Goal: Use online tool/utility: Use online tool/utility

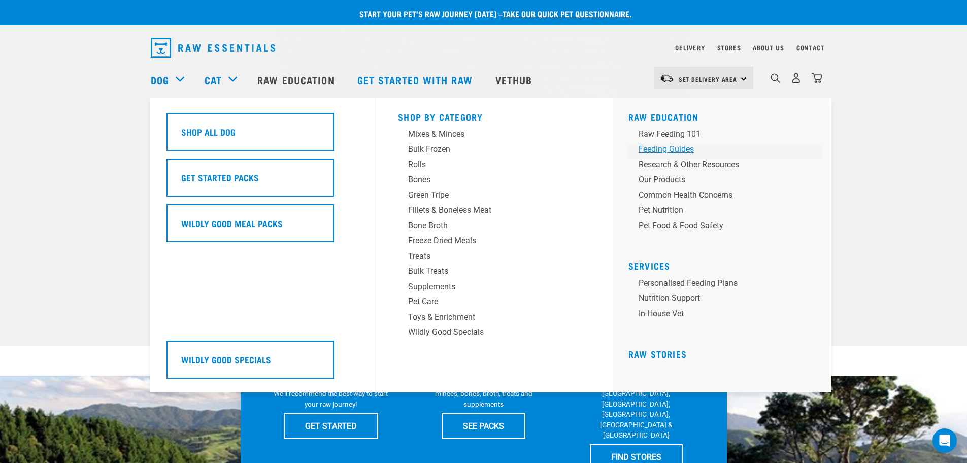
click at [683, 147] on div "Feeding Guides" at bounding box center [718, 149] width 158 height 12
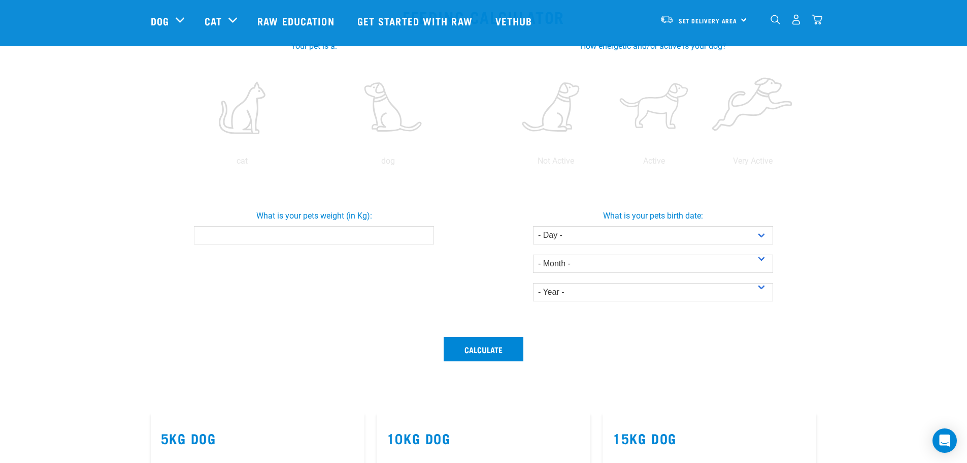
scroll to position [152, 0]
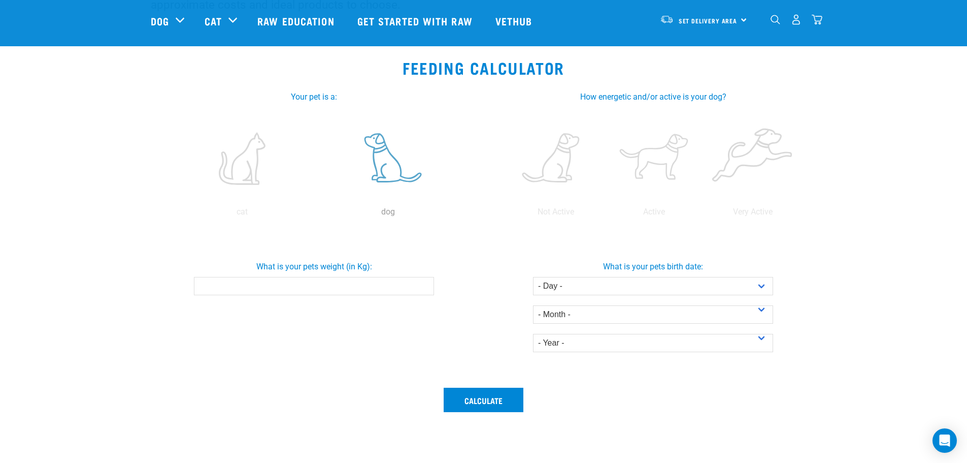
click at [394, 163] on label at bounding box center [388, 158] width 142 height 86
click at [315, 214] on input "radio" at bounding box center [315, 214] width 0 height 0
click at [426, 283] on input "0.1" at bounding box center [314, 286] width 240 height 18
click at [426, 283] on input "0.2" at bounding box center [314, 286] width 240 height 18
click at [426, 283] on input "0.3" at bounding box center [314, 286] width 240 height 18
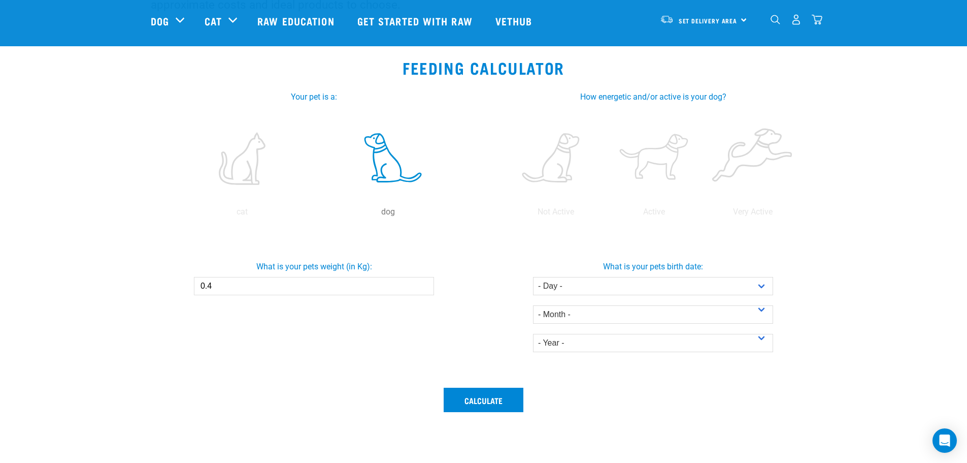
click at [426, 283] on input "0.4" at bounding box center [314, 286] width 240 height 18
type input "0"
type input "12"
click at [673, 290] on select "- Day - 1 2 3 4 5 6 7 8 9 10 11 12 13 14 15 16 17 18 19 20 21 22 23 24 25 26 27" at bounding box center [653, 286] width 240 height 18
click at [759, 288] on select "- Day - 1 2 3 4 5 6 7 8 9 10 11 12 13 14 15 16 17 18 19 20 21 22 23 24 25 26 27" at bounding box center [653, 286] width 240 height 18
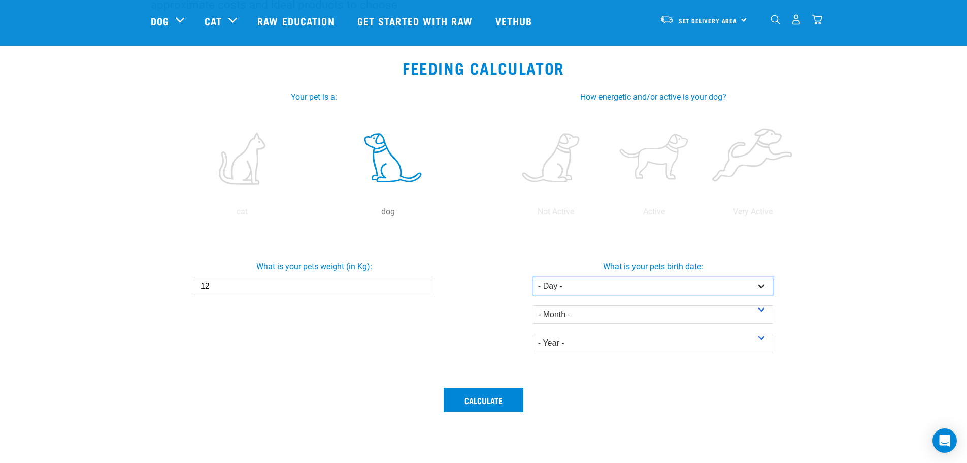
select select "26"
click at [533, 277] on select "- Day - 1 2 3 4 5 6 7 8 9 10 11 12 13 14 15 16 17 18 19 20 21 22 23 24 25 26 27" at bounding box center [653, 286] width 240 height 18
click at [632, 315] on select "- Month - January February March April May June July August September October N…" at bounding box center [653, 314] width 240 height 18
select select "March"
click at [533, 305] on select "- Month - January February March April May June July August September October N…" at bounding box center [653, 314] width 240 height 18
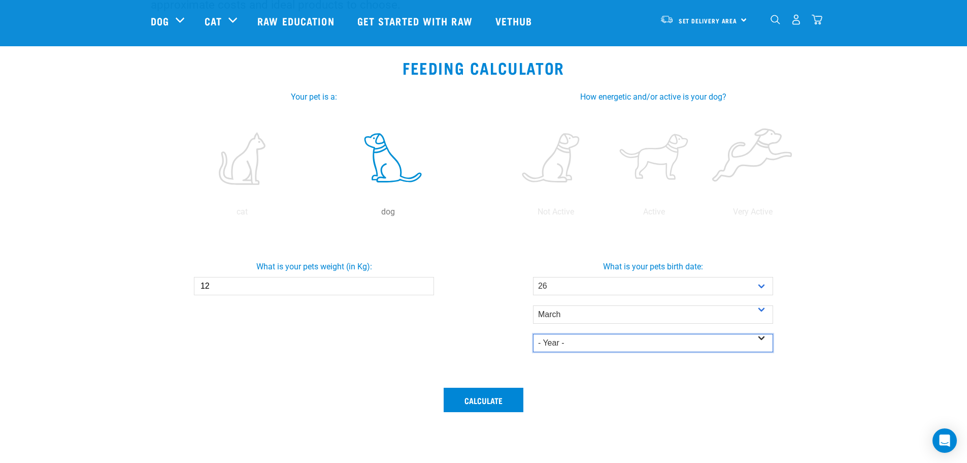
click at [593, 340] on select "- Year - 2025 2024 2023 2022 2021 2020 2019 2018 2017 2016 2015 2014" at bounding box center [653, 343] width 240 height 18
select select "2025"
click at [533, 334] on select "- Year - 2025 2024 2023 2022 2021 2020 2019 2018 2017 2016 2015 2014" at bounding box center [653, 343] width 240 height 18
click at [508, 402] on button "Calculate" at bounding box center [484, 399] width 80 height 24
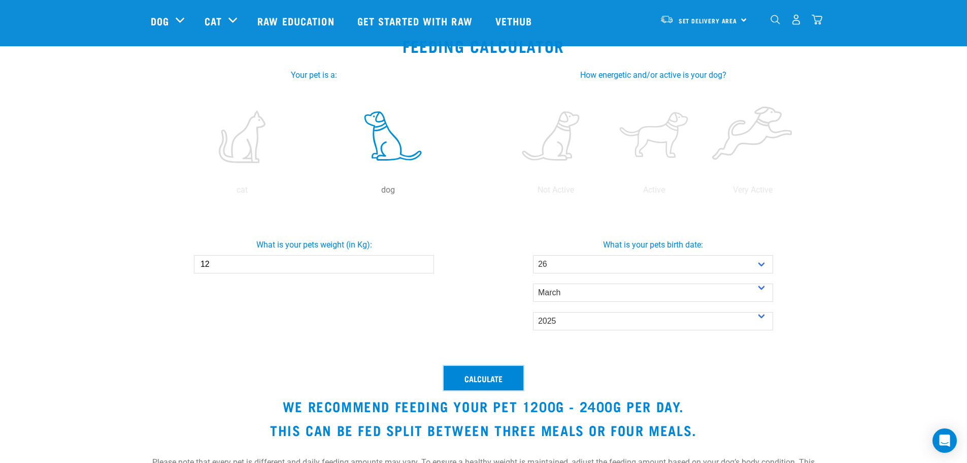
scroll to position [102, 0]
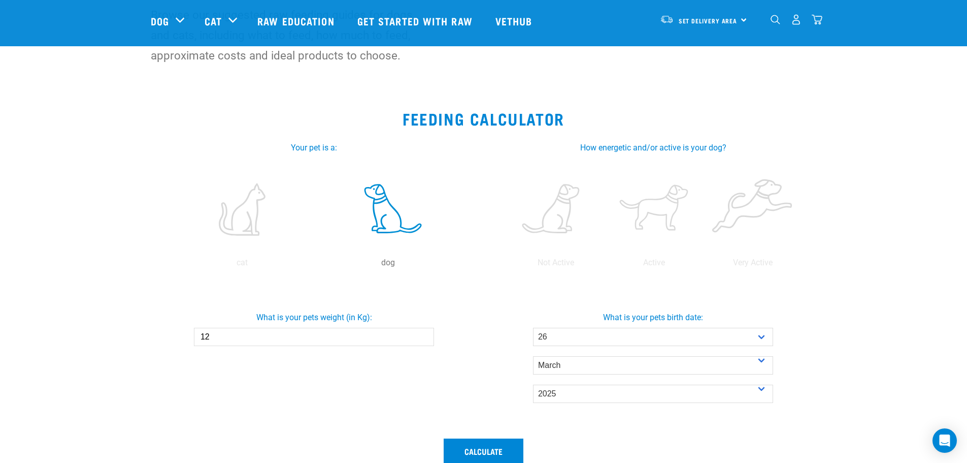
click at [772, 20] on img "dropdown navigation" at bounding box center [776, 20] width 10 height 10
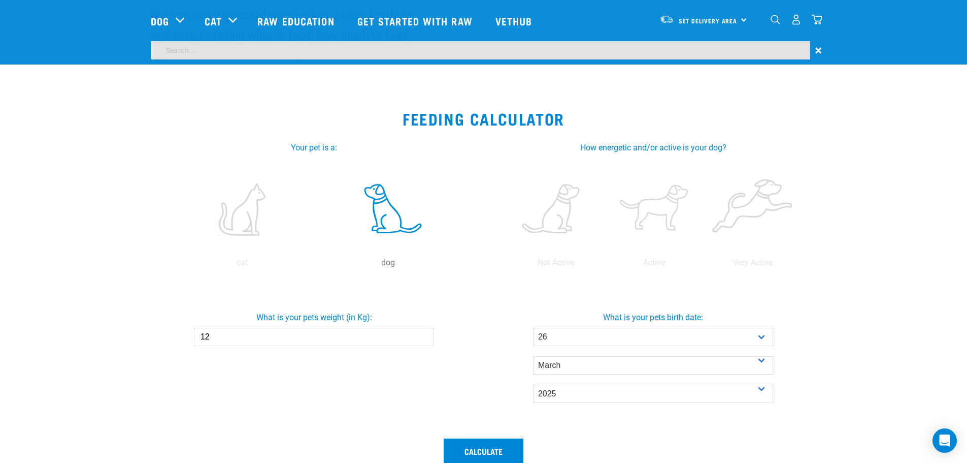
scroll to position [71, 0]
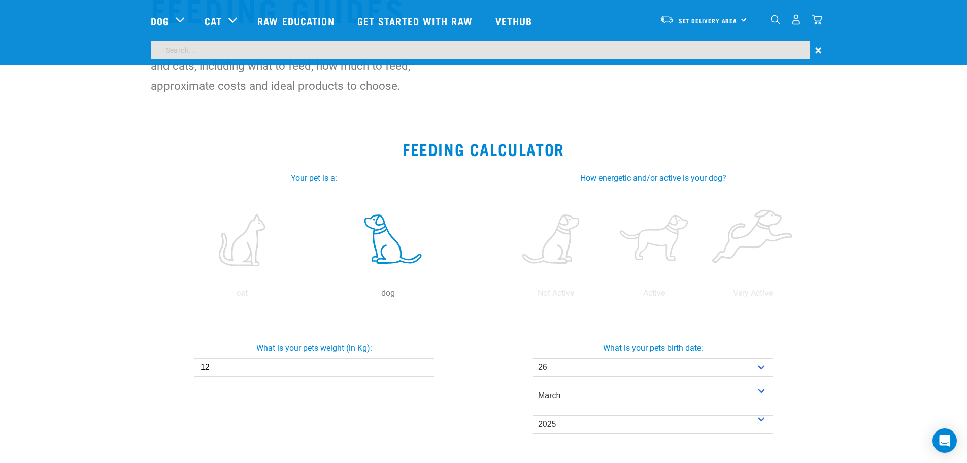
click at [643, 48] on input "search" at bounding box center [481, 50] width 660 height 18
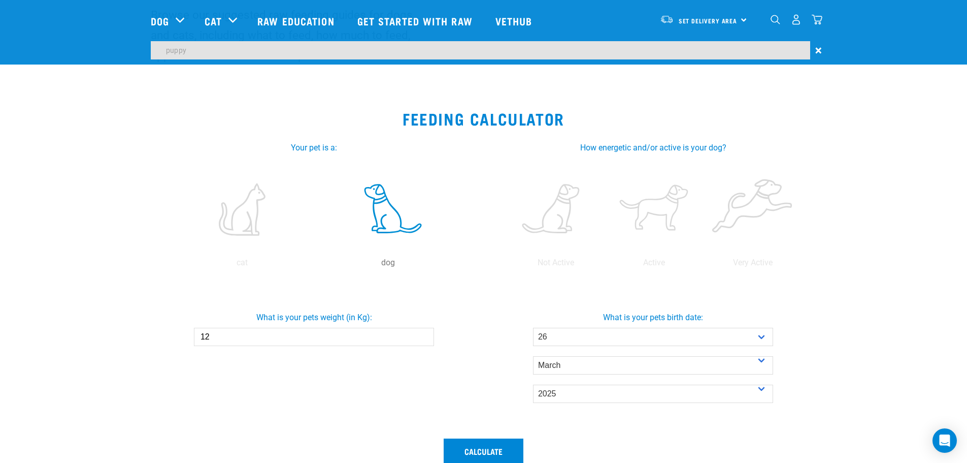
type input "puppy"
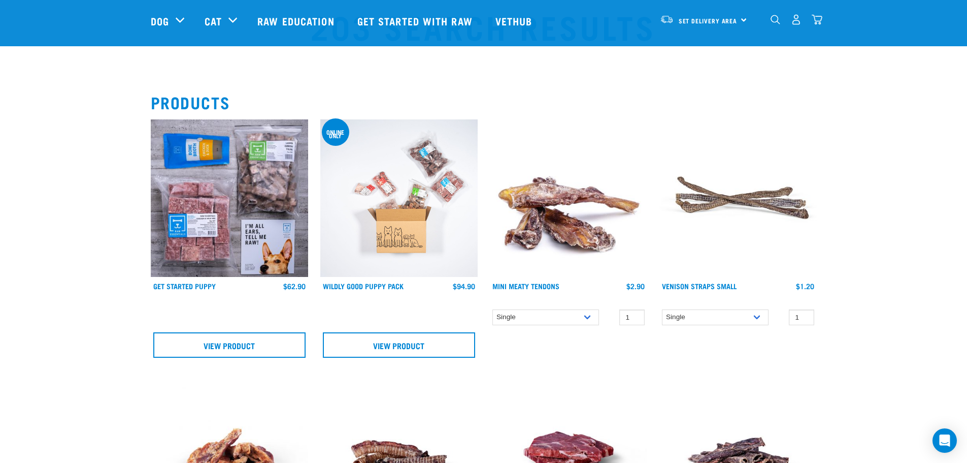
scroll to position [51, 0]
